Goal: Task Accomplishment & Management: Manage account settings

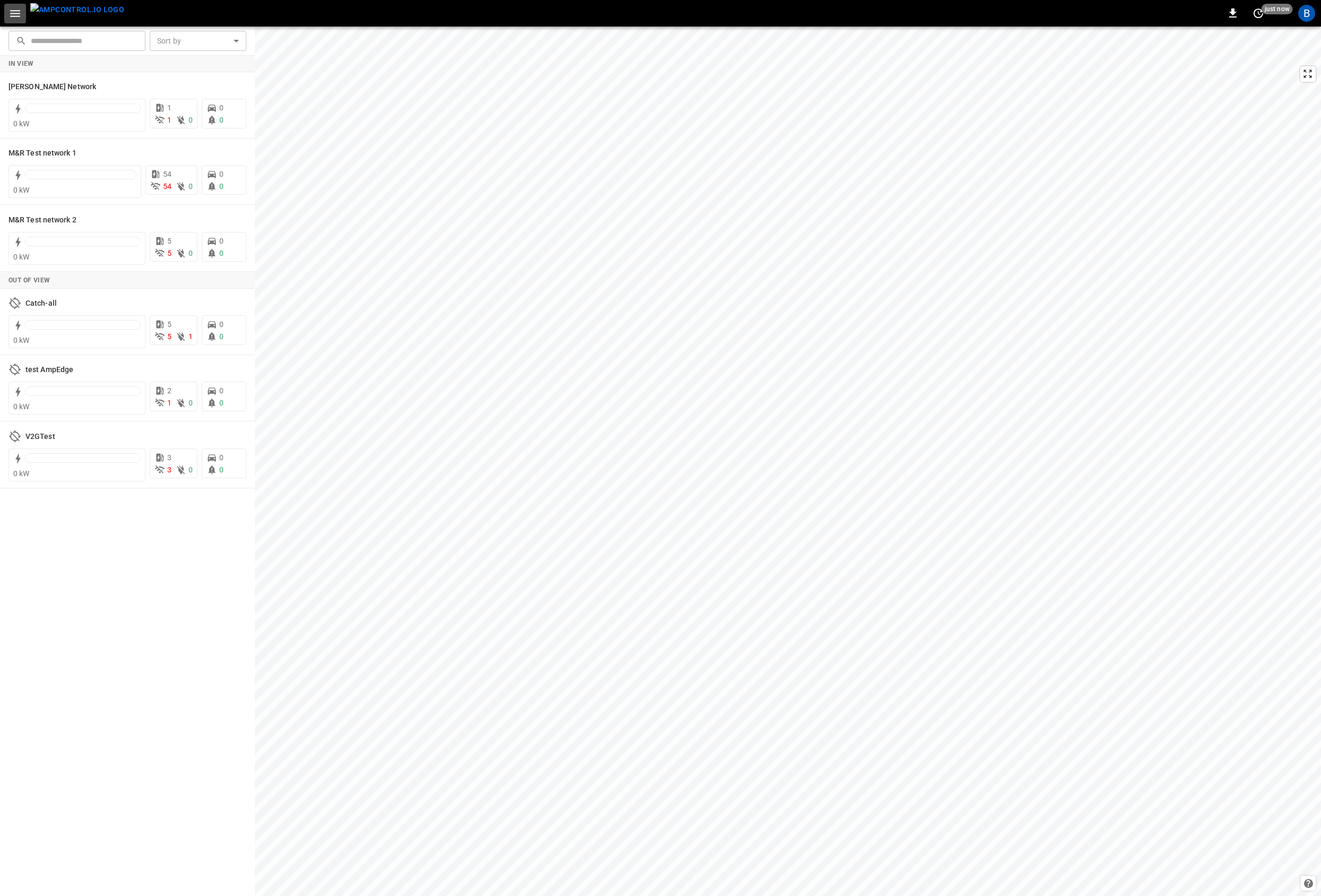
click at [9, 15] on icon "button" at bounding box center [15, 14] width 14 height 14
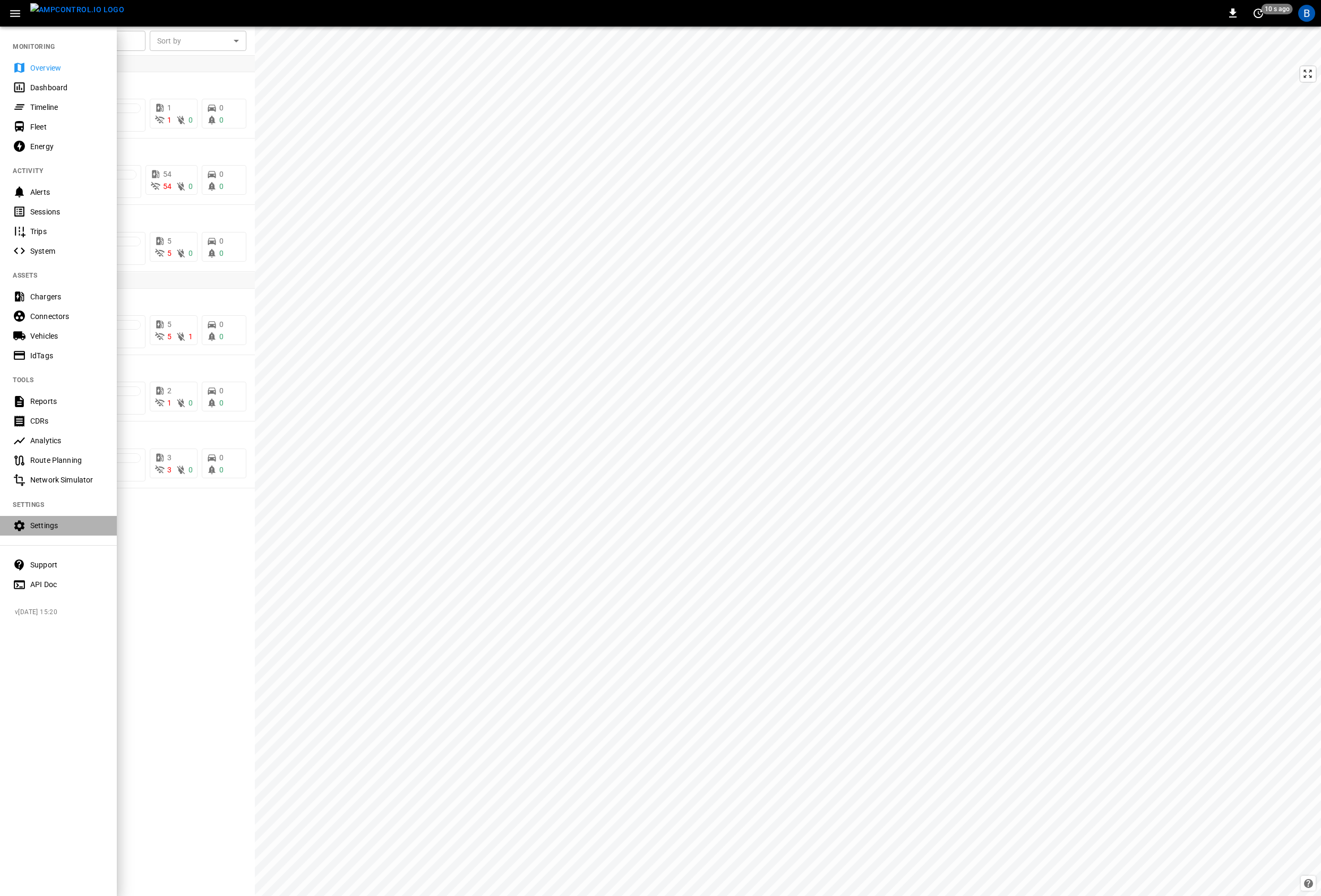
click at [54, 520] on div "Settings" at bounding box center [67, 526] width 74 height 11
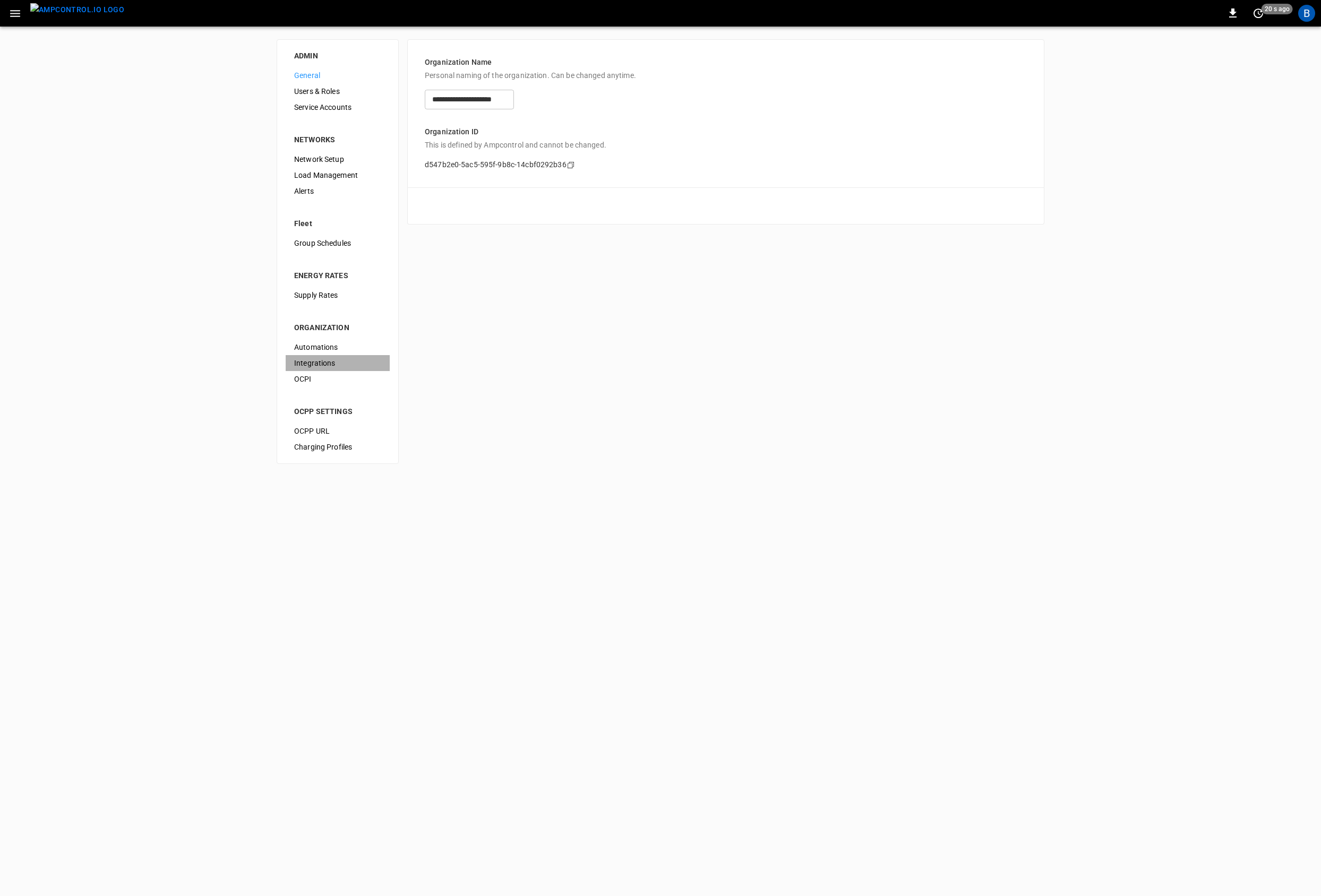
click at [301, 366] on span "Integrations" at bounding box center [337, 363] width 87 height 11
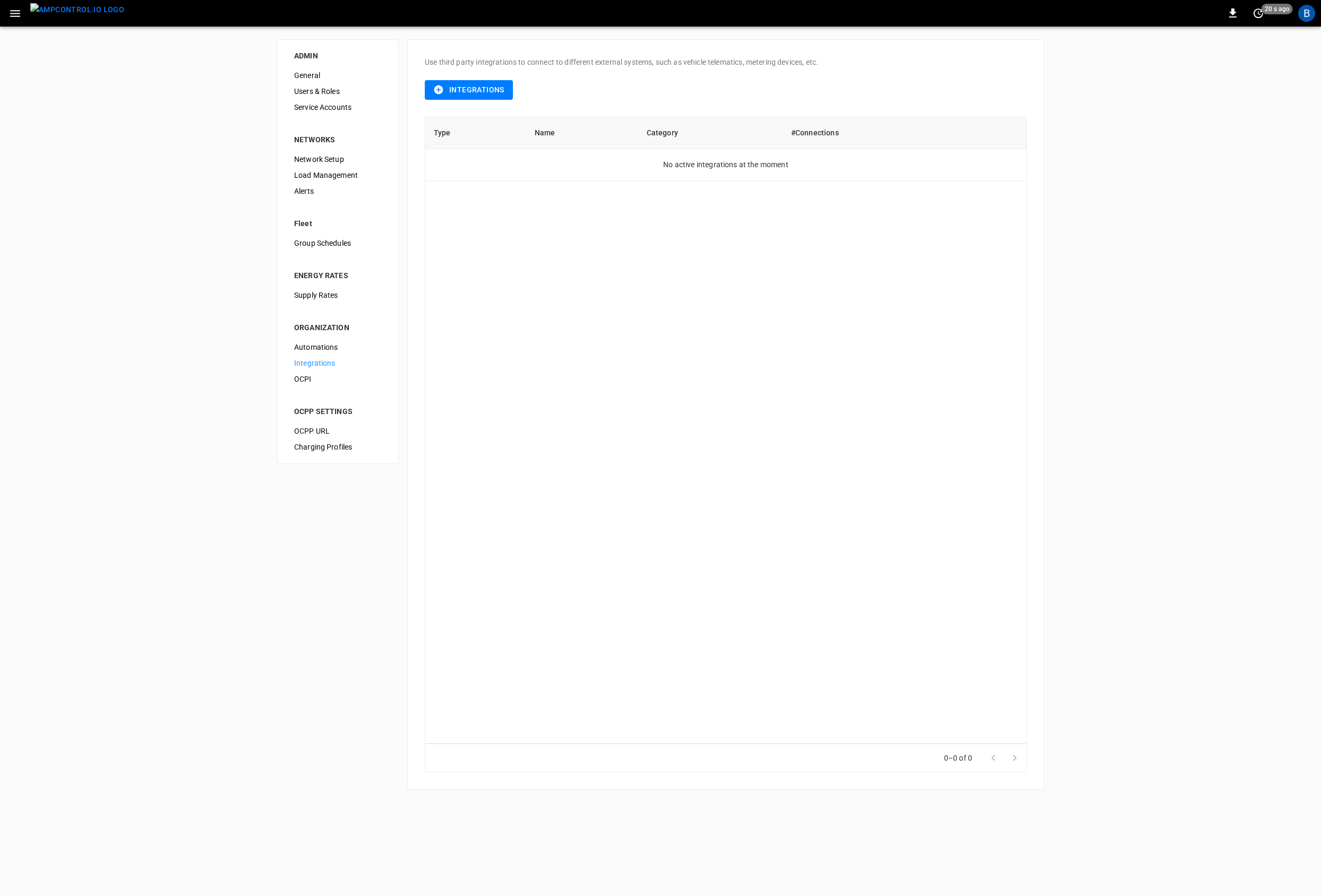
click at [468, 85] on button "Integrations" at bounding box center [469, 90] width 88 height 19
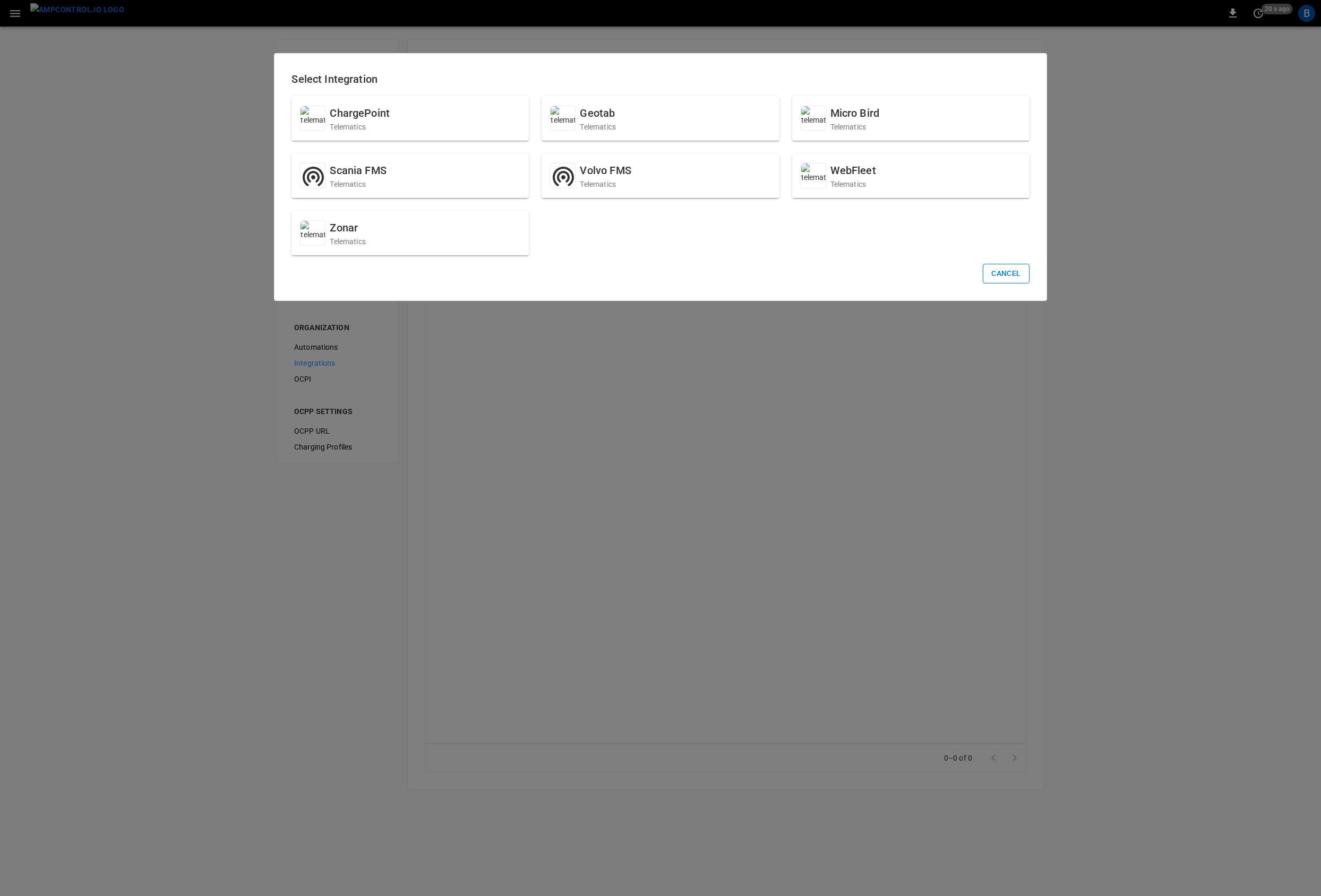
click at [986, 273] on button "Cancel" at bounding box center [1006, 274] width 46 height 19
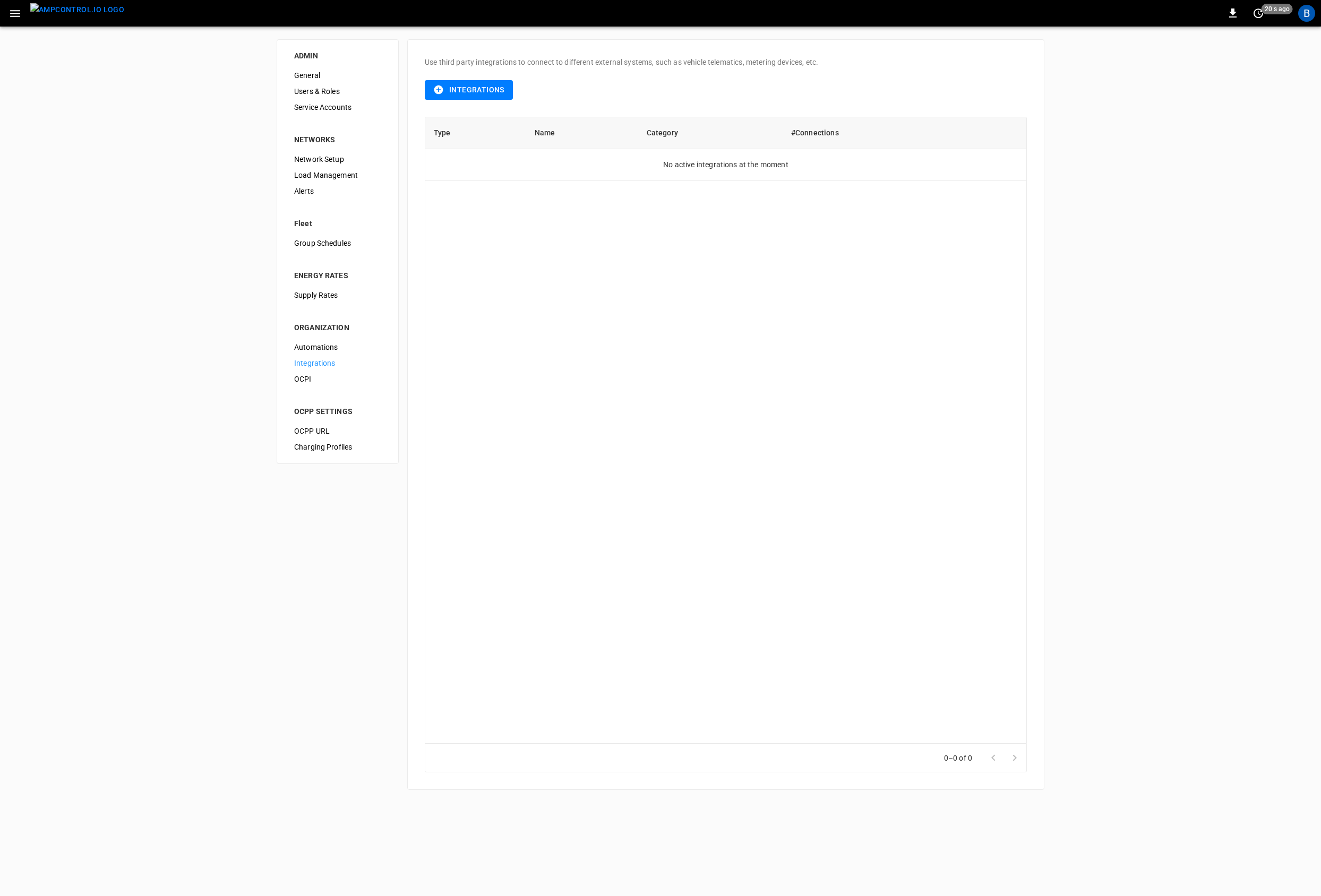
click at [1103, 268] on div "ADMIN General Users & Roles Service Accounts NETWORKS Network Setup Load Manage…" at bounding box center [660, 415] width 1321 height 776
